Goal: Task Accomplishment & Management: Complete application form

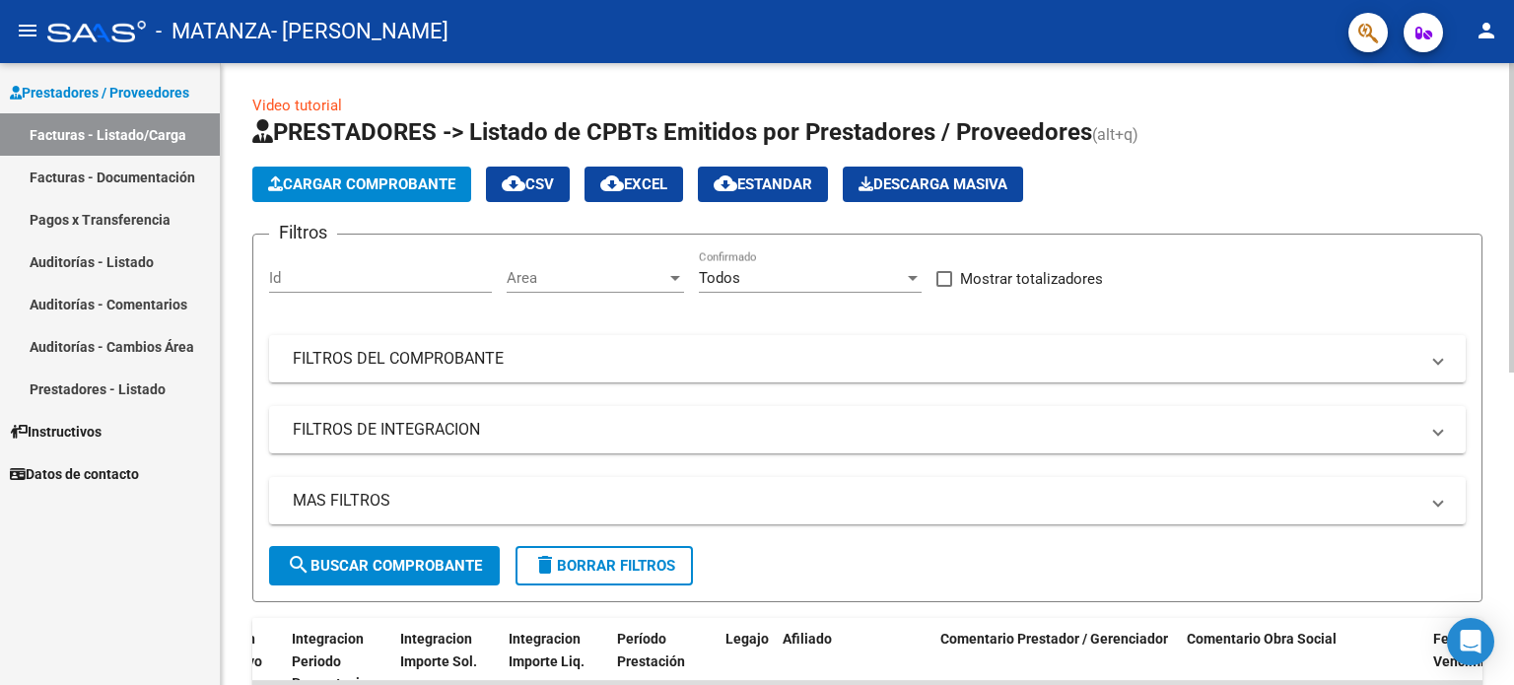
scroll to position [0, 2204]
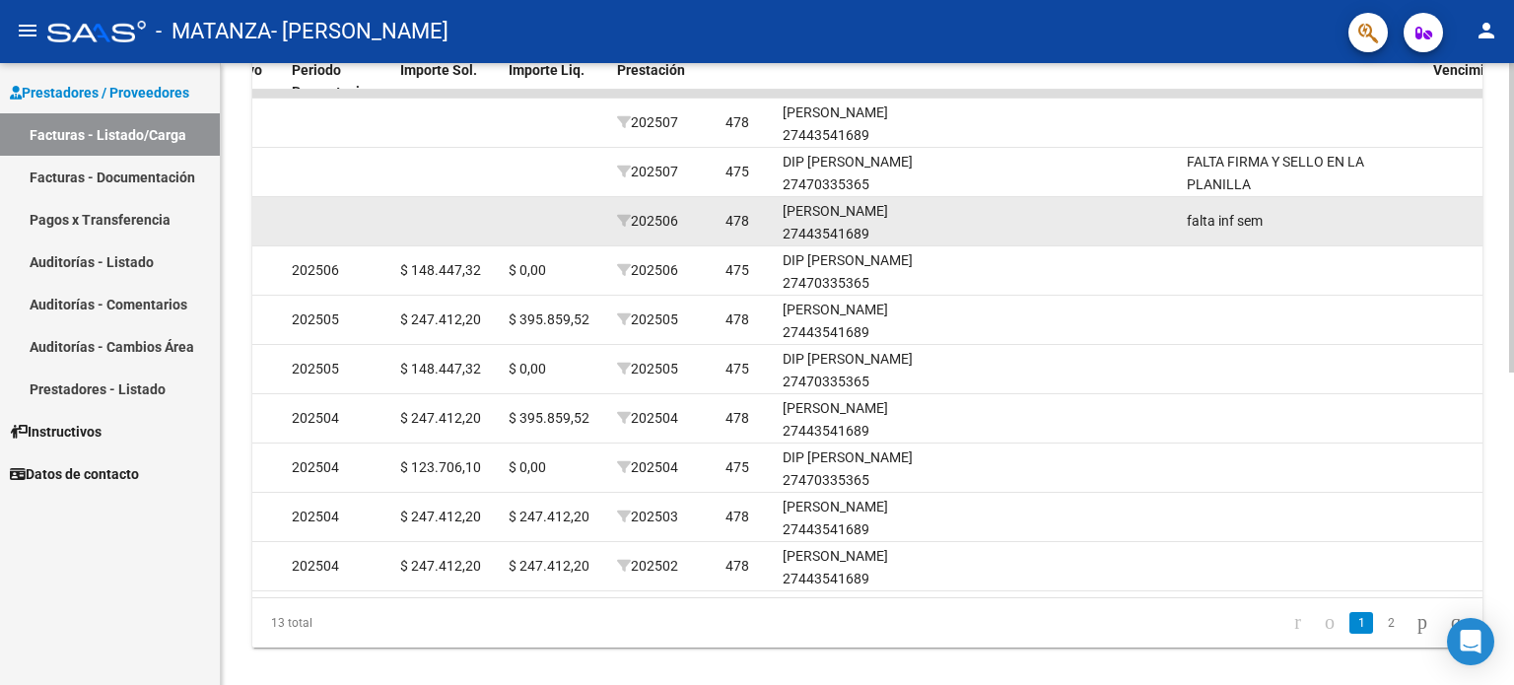
click at [830, 200] on div "[PERSON_NAME] 27443541689" at bounding box center [854, 222] width 142 height 45
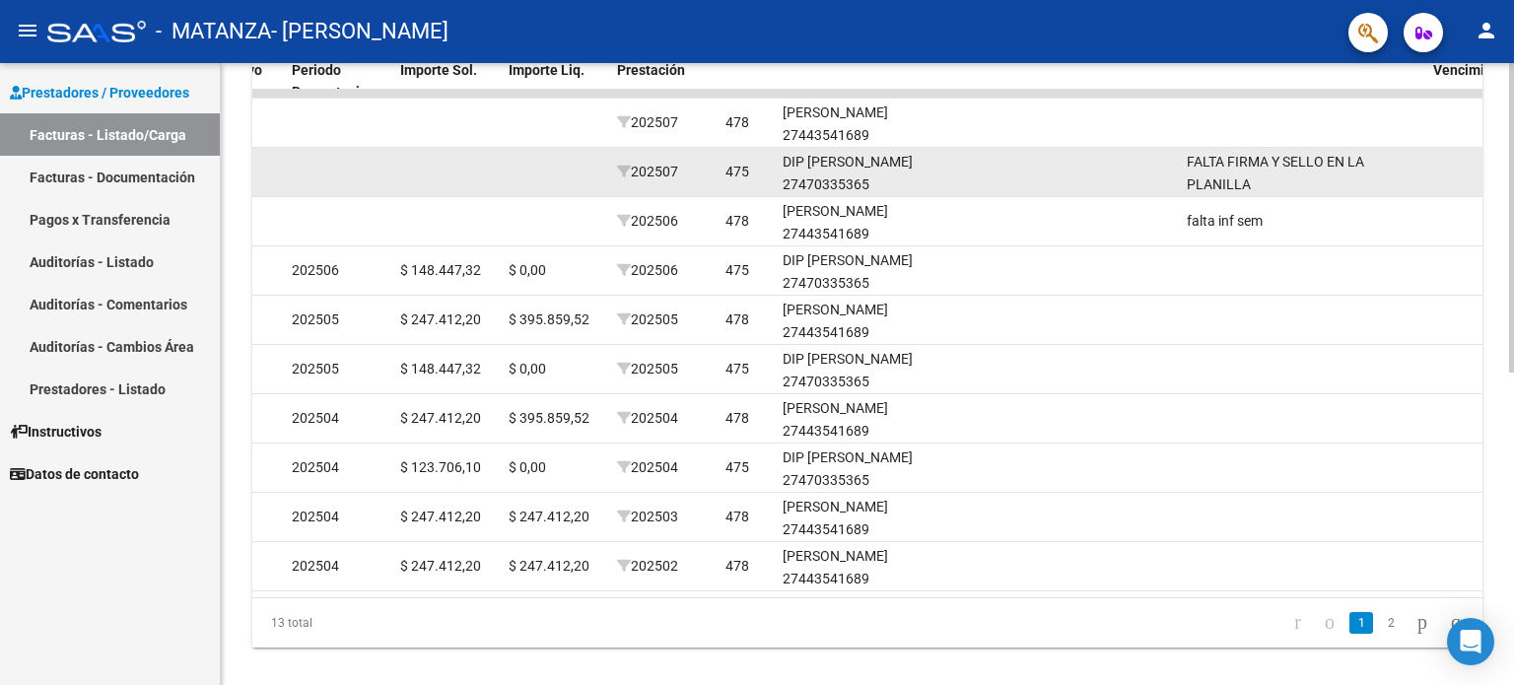
click at [831, 177] on div "DIP [PERSON_NAME] 27470335365" at bounding box center [854, 173] width 142 height 45
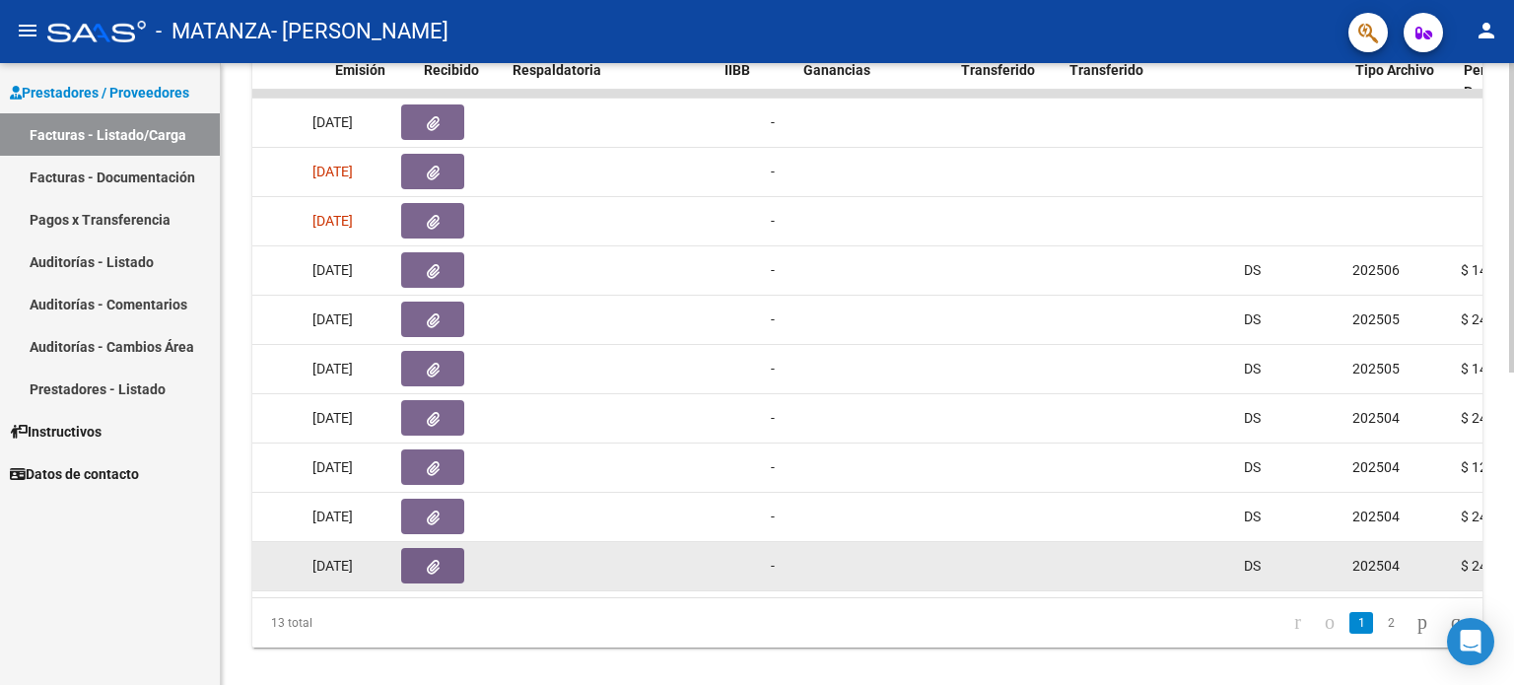
scroll to position [0, 1040]
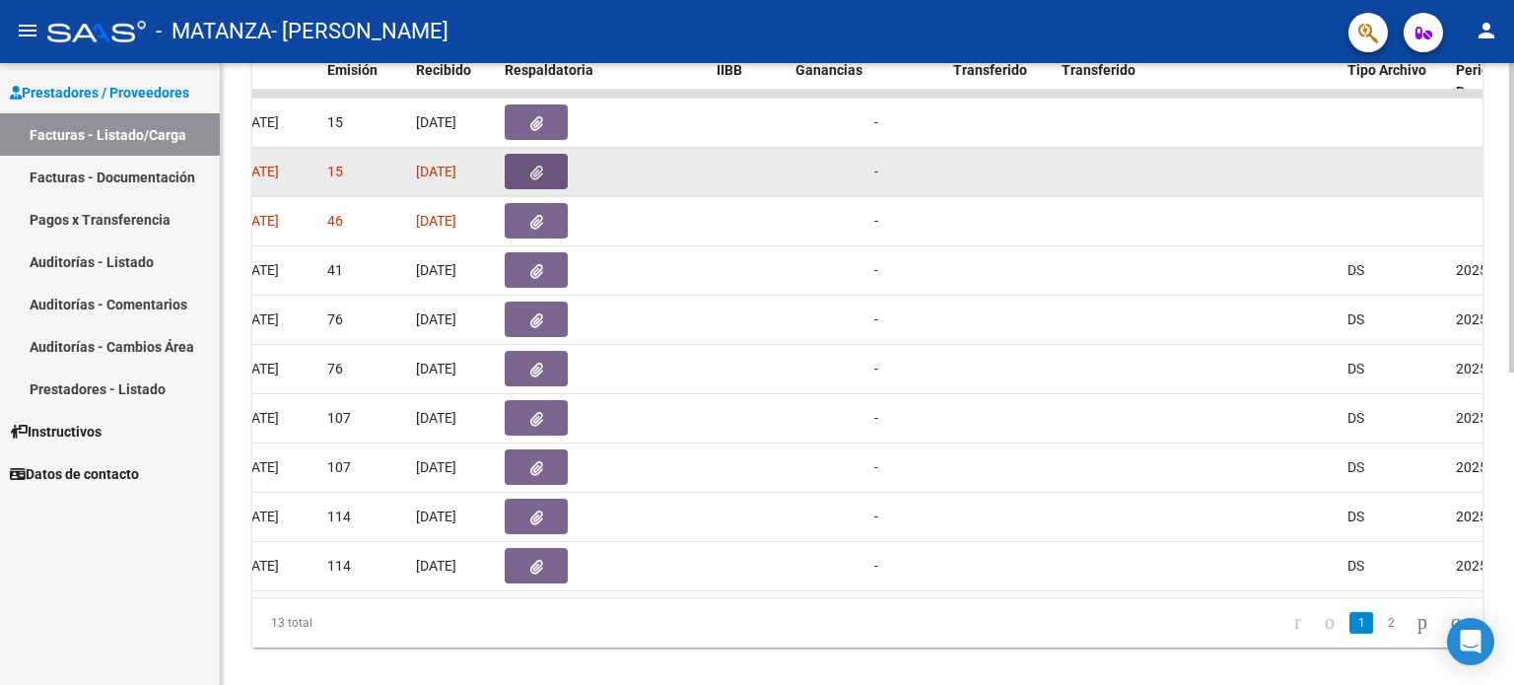
click at [554, 159] on button "button" at bounding box center [536, 171] width 63 height 35
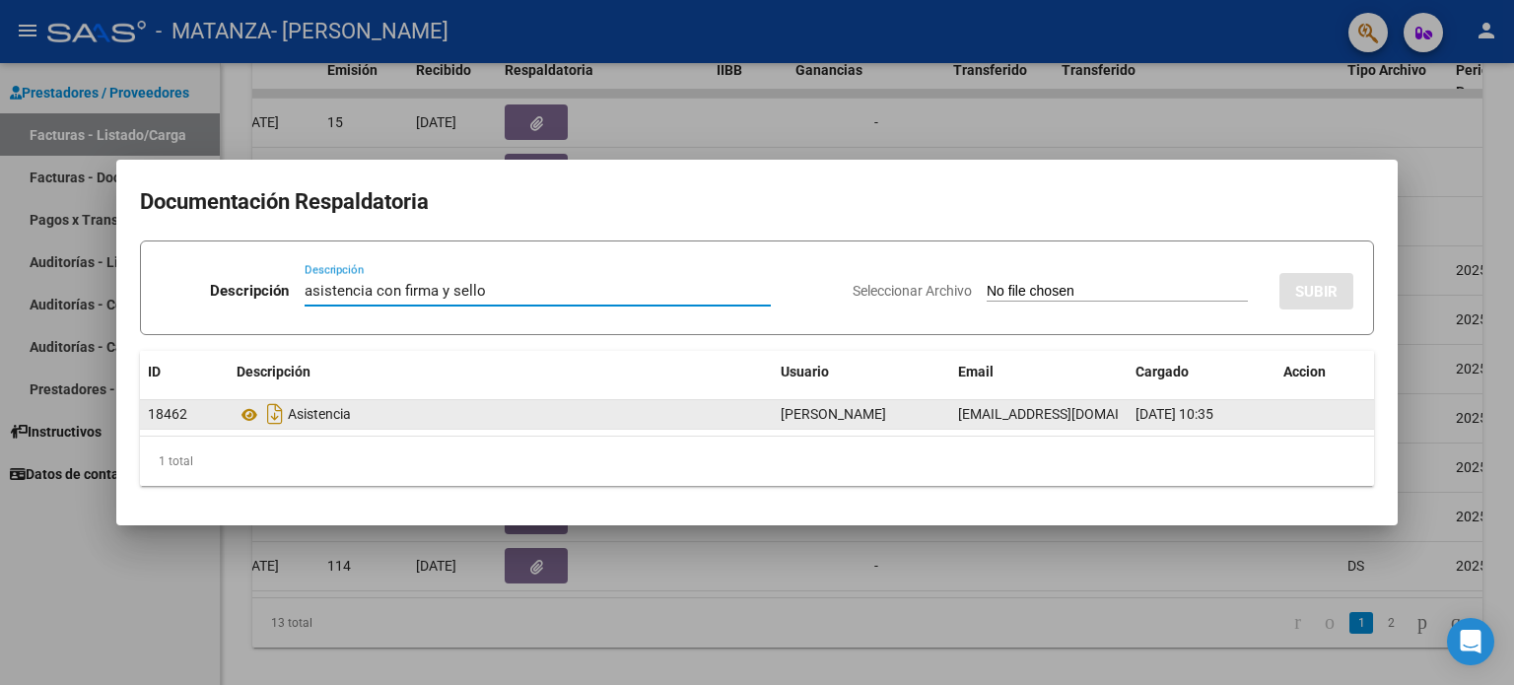
type input "asistencia con firma y sello"
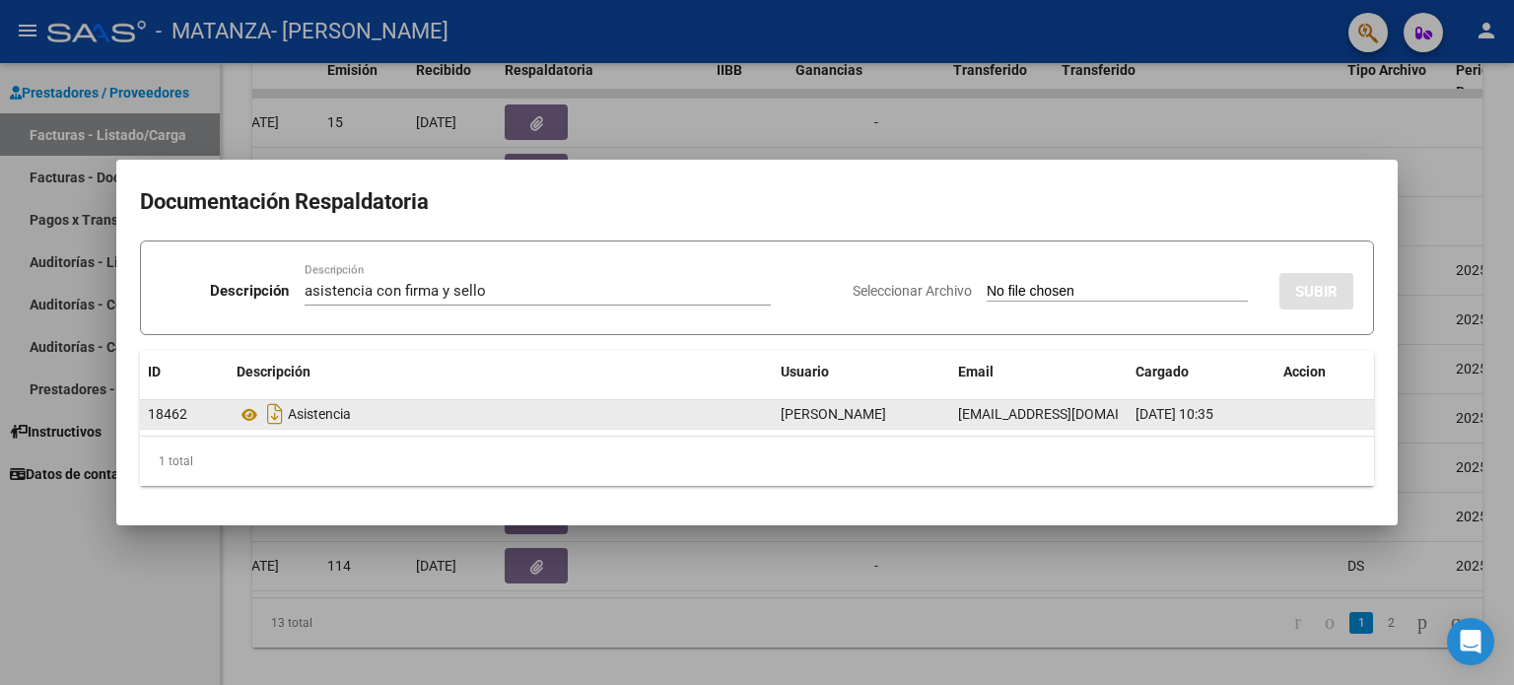
click at [987, 283] on input "Seleccionar Archivo" at bounding box center [1117, 292] width 261 height 19
type input "C:\fakepath\asistencia [PERSON_NAME] - [DATE].pdf"
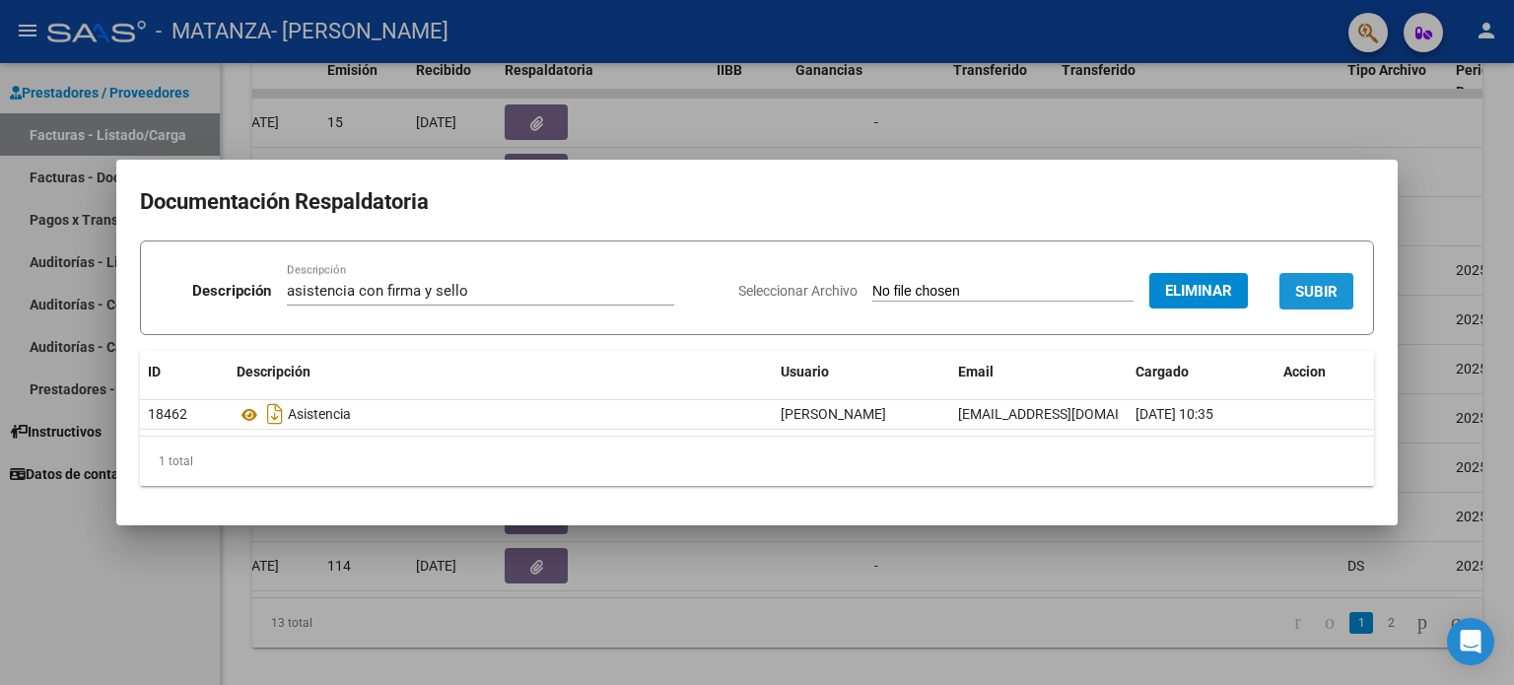
click at [1327, 291] on span "SUBIR" at bounding box center [1316, 292] width 42 height 18
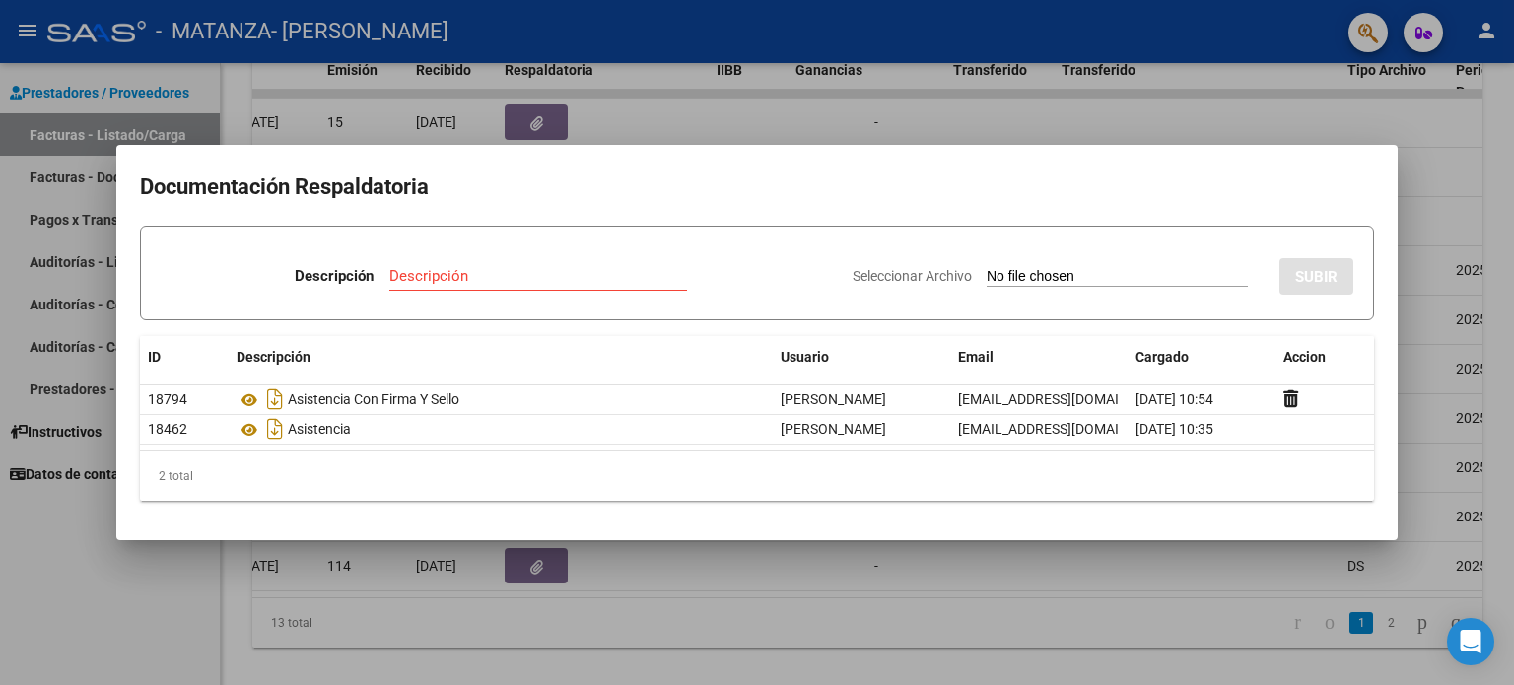
click at [901, 563] on div at bounding box center [757, 342] width 1514 height 685
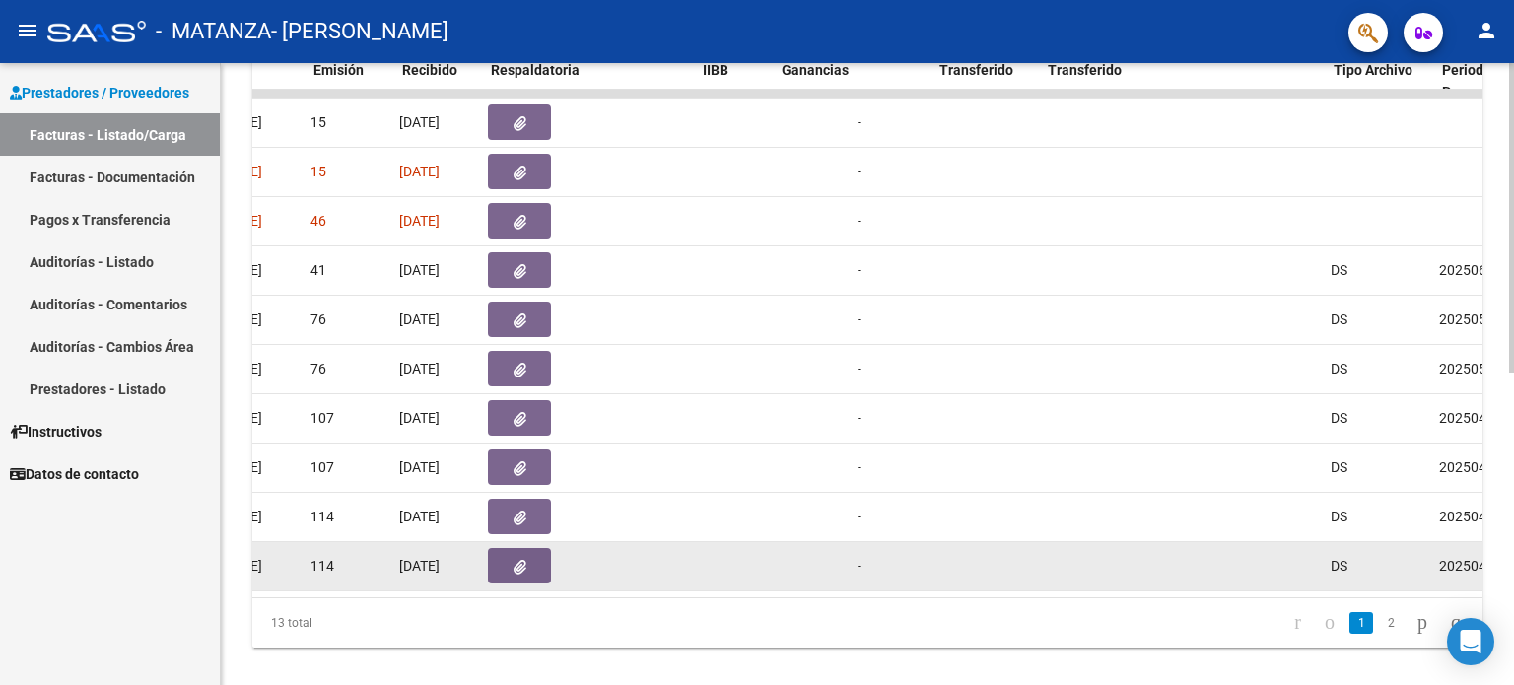
scroll to position [0, 941]
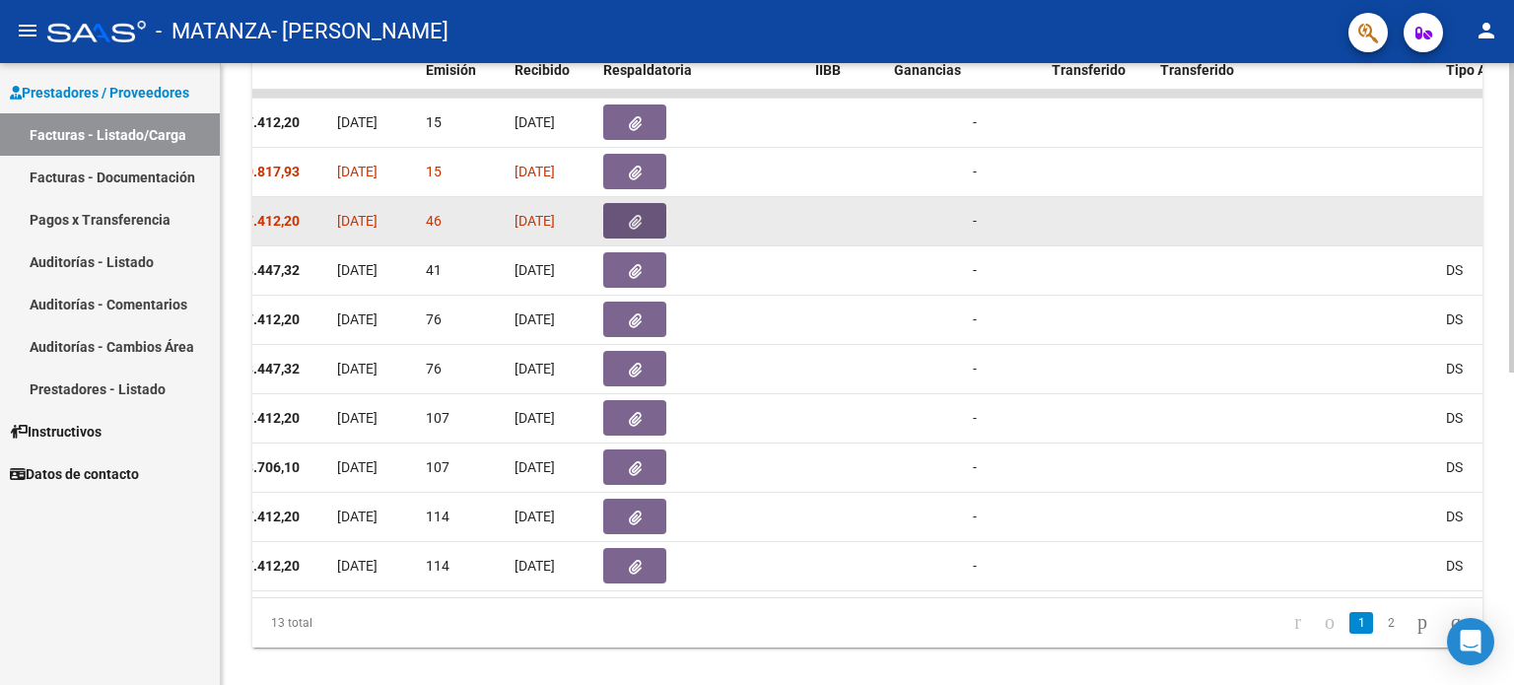
click at [641, 220] on button "button" at bounding box center [634, 220] width 63 height 35
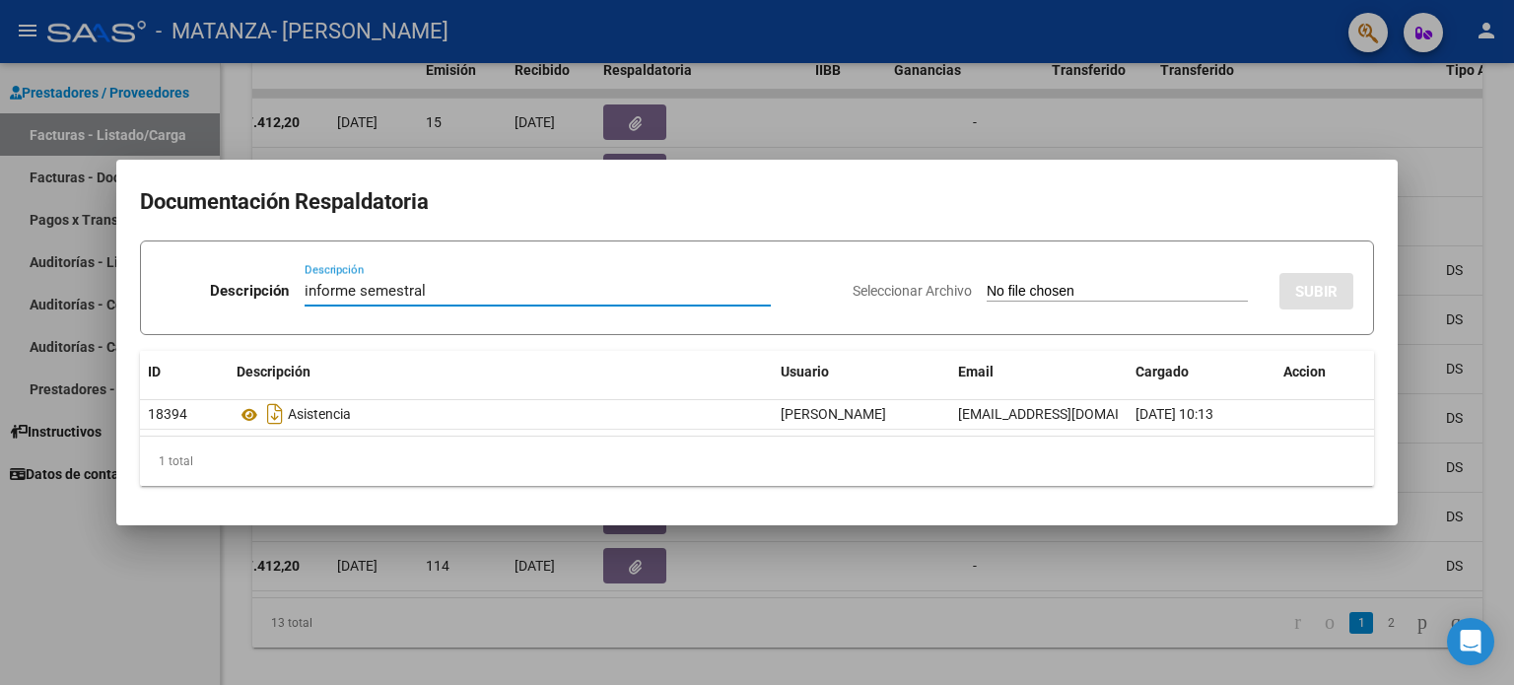
type input "informe semestral"
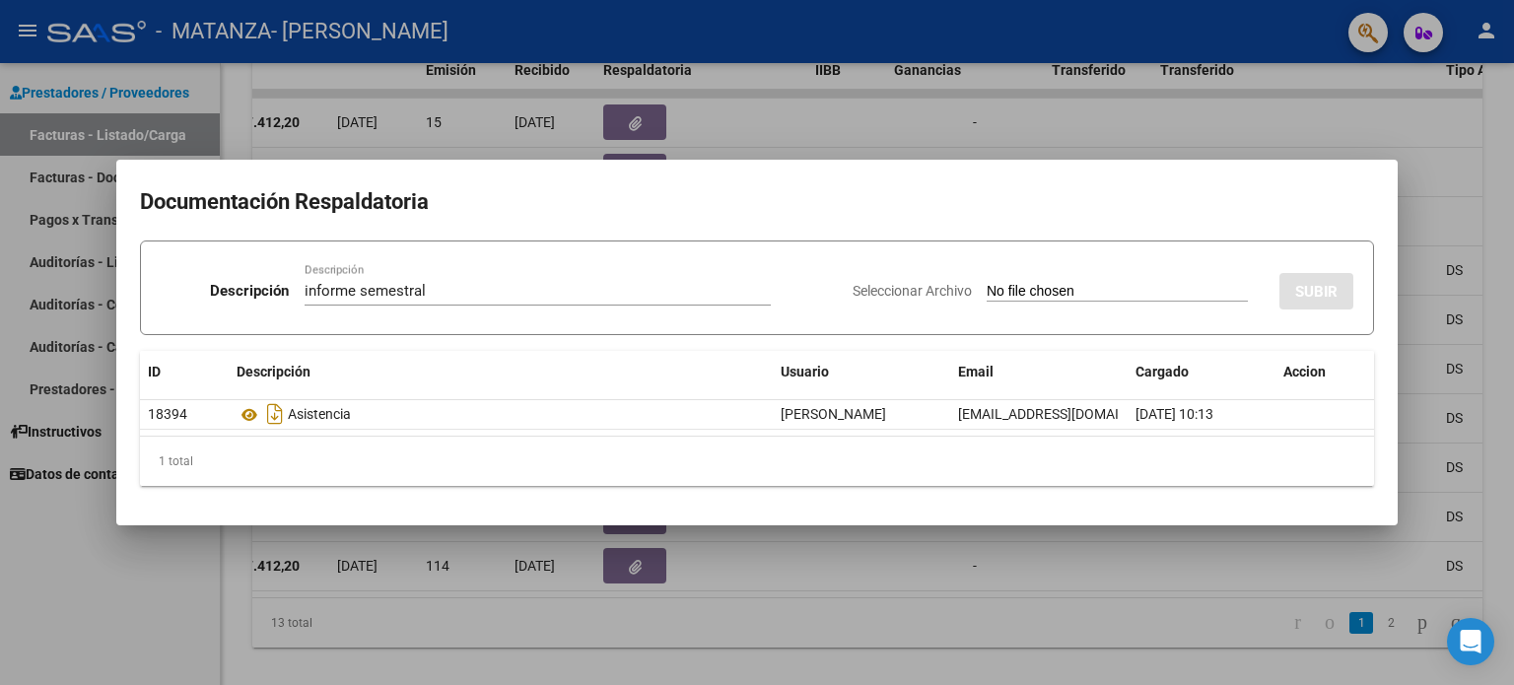
click at [987, 283] on input "Seleccionar Archivo" at bounding box center [1117, 292] width 261 height 19
type input "C:\fakepath\Informe semestral [PERSON_NAME] - PSI 2025.pdf"
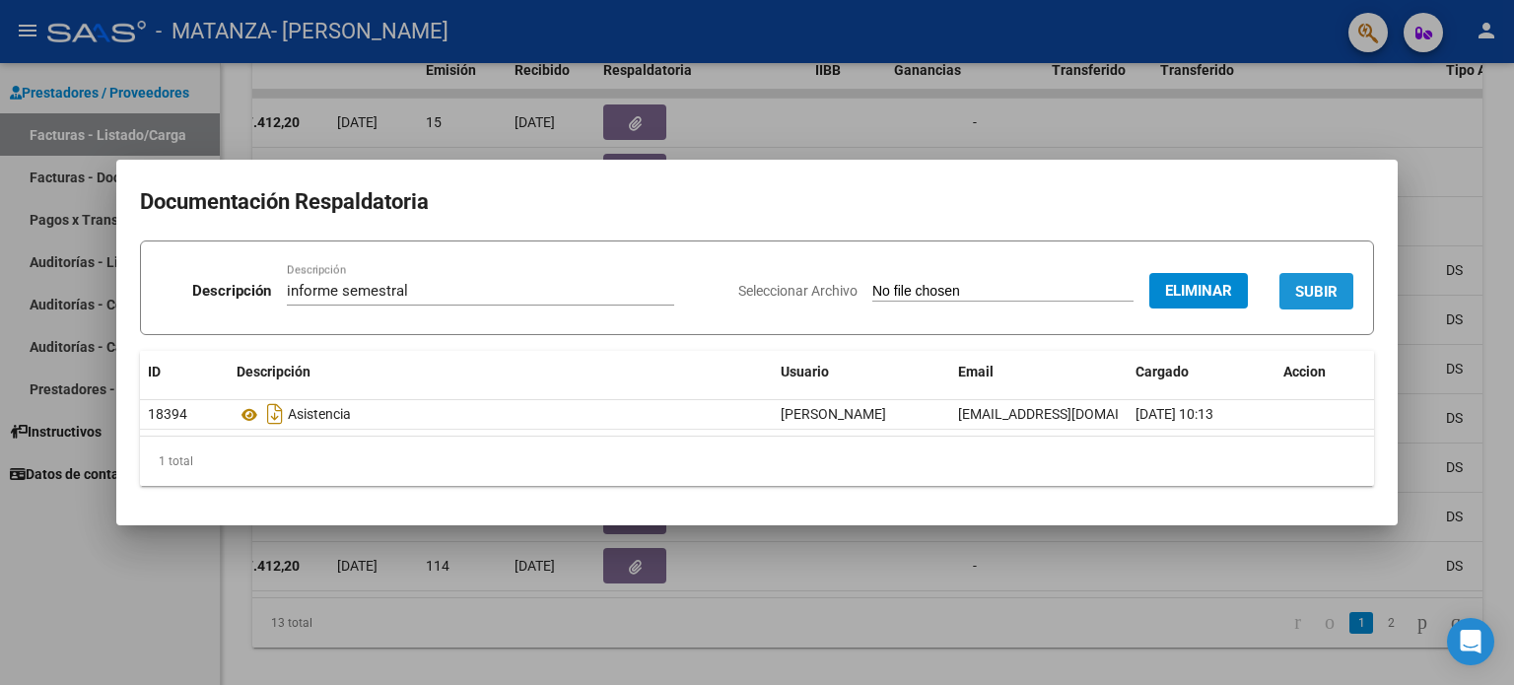
click at [1292, 288] on button "SUBIR" at bounding box center [1316, 291] width 74 height 36
